Goal: Task Accomplishment & Management: Manage account settings

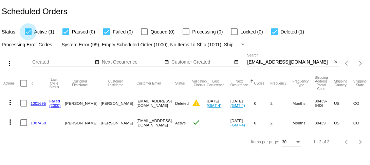
click at [30, 33] on div at bounding box center [28, 31] width 7 height 7
click at [28, 35] on input "Active (1)" at bounding box center [28, 35] width 0 height 0
checkbox input "false"
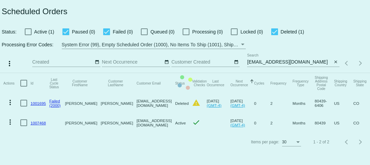
click at [64, 73] on mat-table "Actions Id Last Cycle Status Customer FirstName Customer LastName Customer Emai…" at bounding box center [185, 103] width 370 height 60
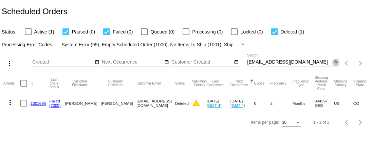
click at [283, 62] on mat-icon "close" at bounding box center [335, 62] width 5 height 5
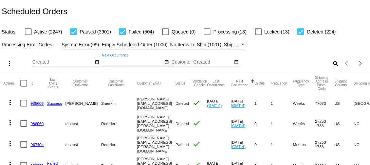
click at [144, 64] on input "Next Occurrence" at bounding box center [132, 62] width 61 height 5
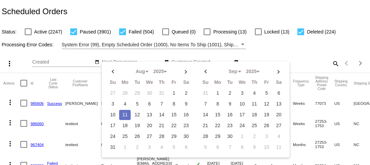
click at [267, 49] on div "Processing Error Codes: System Error (99), Empty Scheduled Order (1000), No Ite…" at bounding box center [185, 42] width 370 height 13
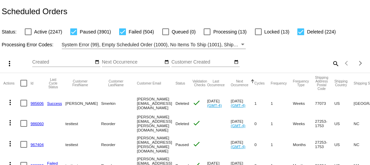
click at [10, 64] on mat-icon "more_vert" at bounding box center [9, 64] width 8 height 8
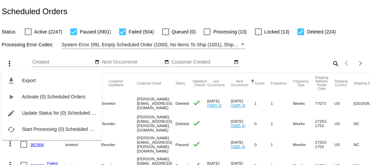
click at [18, 60] on div "file_download Export play_arrow Activate (0) Scheduled Orders edit Update Statu…" at bounding box center [52, 98] width 100 height 83
click at [17, 55] on div at bounding box center [185, 82] width 370 height 165
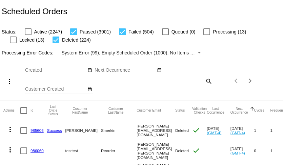
click at [209, 80] on mat-icon "search" at bounding box center [208, 81] width 8 height 11
click at [200, 81] on input "Search" at bounding box center [189, 79] width 47 height 5
paste input "es.r.gregg@gmail.com"
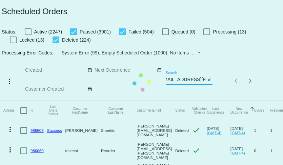
type input "es.r.gregg@gmail.com"
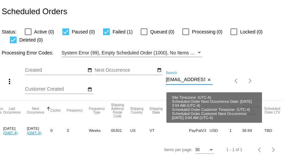
scroll to position [0, 190]
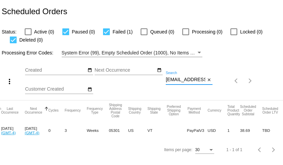
click at [197, 80] on input "es.r.gregg@gmail.com" at bounding box center [186, 79] width 40 height 5
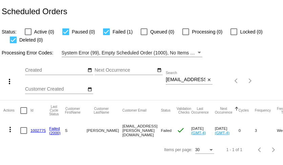
click at [193, 81] on input "es.r.gregg@gmail.com" at bounding box center [186, 79] width 40 height 5
click at [7, 131] on mat-icon "more_vert" at bounding box center [10, 130] width 8 height 8
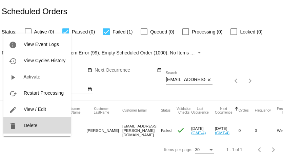
click at [20, 132] on button "delete Delete" at bounding box center [36, 126] width 67 height 16
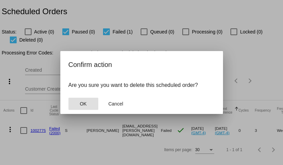
click at [87, 105] on button "OK" at bounding box center [83, 104] width 30 height 12
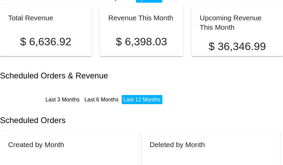
scroll to position [55, 0]
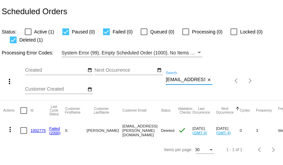
click at [194, 81] on input "[EMAIL_ADDRESS][PERSON_NAME][DOMAIN_NAME]" at bounding box center [186, 79] width 40 height 5
paste input "nicolewalter00"
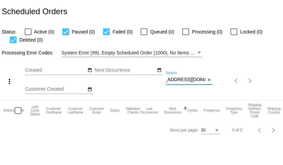
type input "[EMAIL_ADDRESS][DOMAIN_NAME]"
click at [192, 83] on input "nicolewalter00@gmail.com" at bounding box center [186, 79] width 40 height 5
click at [192, 83] on input "[EMAIL_ADDRESS][DOMAIN_NAME]" at bounding box center [186, 79] width 40 height 5
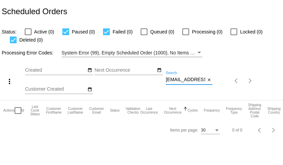
click at [192, 83] on input "nicolewalter00@gmail.com" at bounding box center [186, 79] width 40 height 5
click at [201, 81] on input "nicolewalter00@gmail.com" at bounding box center [186, 79] width 40 height 5
paste input "@berkeley.edu"
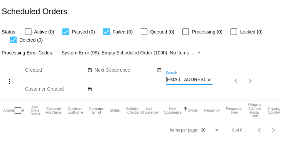
scroll to position [0, 16]
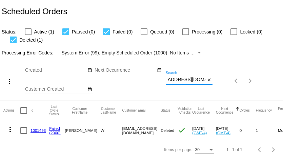
type input "[EMAIL_ADDRESS][DOMAIN_NAME]"
click at [29, 32] on div at bounding box center [28, 31] width 7 height 7
click at [28, 35] on input "Active (1)" at bounding box center [28, 35] width 0 height 0
checkbox input "true"
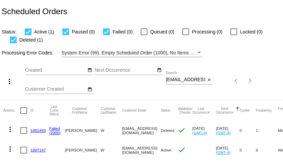
click at [36, 151] on link "1007147" at bounding box center [38, 150] width 15 height 4
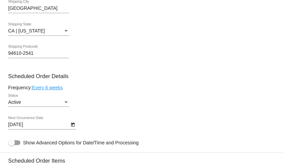
scroll to position [273, 0]
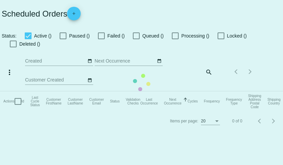
checkbox input "true"
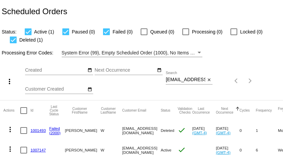
click at [193, 82] on input "[EMAIL_ADDRESS][DOMAIN_NAME]" at bounding box center [186, 79] width 40 height 5
click at [177, 82] on input "[EMAIL_ADDRESS][DOMAIN_NAME]" at bounding box center [186, 79] width 40 height 5
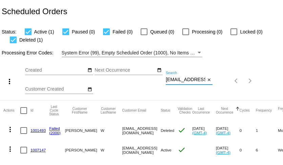
click at [177, 82] on input "[EMAIL_ADDRESS][DOMAIN_NAME]" at bounding box center [186, 79] width 40 height 5
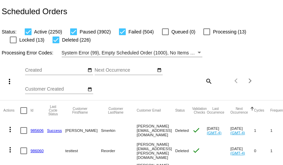
click at [209, 83] on mat-icon "search" at bounding box center [208, 81] width 8 height 11
click at [197, 83] on input "Search" at bounding box center [189, 79] width 47 height 5
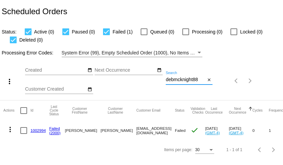
type input "debmcknight88"
click at [42, 132] on link "1002994" at bounding box center [38, 131] width 15 height 4
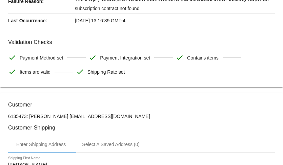
scroll to position [92, 0]
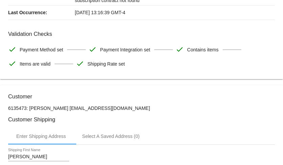
drag, startPoint x: 71, startPoint y: 110, endPoint x: 162, endPoint y: 110, distance: 90.9
click at [162, 110] on p "6135473: [PERSON_NAME] [EMAIL_ADDRESS][DOMAIN_NAME]" at bounding box center [141, 108] width 267 height 5
copy p "[EMAIL_ADDRESS][DOMAIN_NAME]"
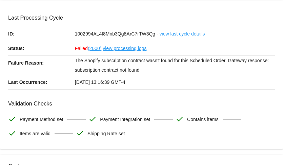
scroll to position [0, 0]
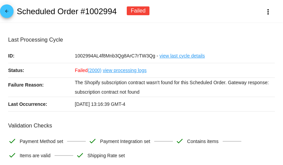
click at [7, 14] on mat-icon "arrow_back" at bounding box center [7, 13] width 8 height 8
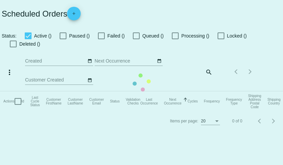
checkbox input "true"
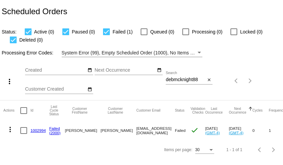
click at [35, 132] on link "1002994" at bounding box center [38, 131] width 15 height 4
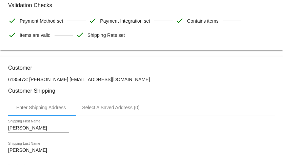
scroll to position [124, 0]
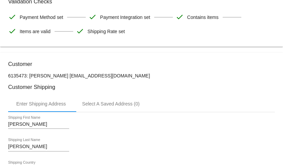
drag, startPoint x: 71, startPoint y: 79, endPoint x: 137, endPoint y: 76, distance: 66.2
click at [136, 76] on p "6135473: [PERSON_NAME] [EMAIL_ADDRESS][DOMAIN_NAME]" at bounding box center [141, 75] width 267 height 5
copy p "[EMAIL_ADDRESS][DOMAIN_NAME]"
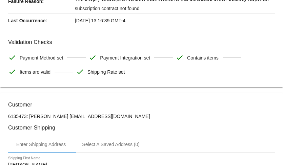
scroll to position [0, 0]
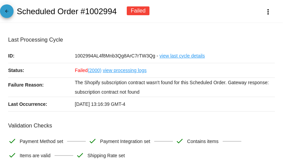
click at [5, 11] on mat-icon "arrow_back" at bounding box center [7, 13] width 8 height 8
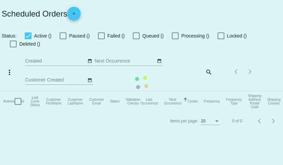
checkbox input "true"
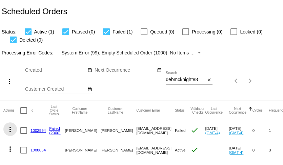
click at [7, 133] on mat-icon "more_vert" at bounding box center [10, 130] width 8 height 8
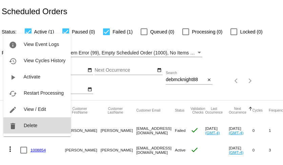
click at [20, 126] on button "delete Delete" at bounding box center [36, 126] width 67 height 16
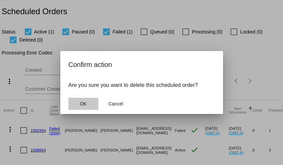
click at [81, 104] on span "OK" at bounding box center [83, 103] width 7 height 5
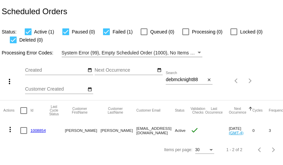
click at [177, 84] on div "debmcknight88 Search" at bounding box center [186, 78] width 40 height 13
click at [179, 81] on input "debmcknight88" at bounding box center [186, 79] width 40 height 5
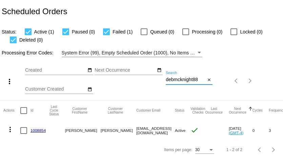
click at [179, 81] on input "debmcknight88" at bounding box center [186, 79] width 40 height 5
